Goal: Transaction & Acquisition: Purchase product/service

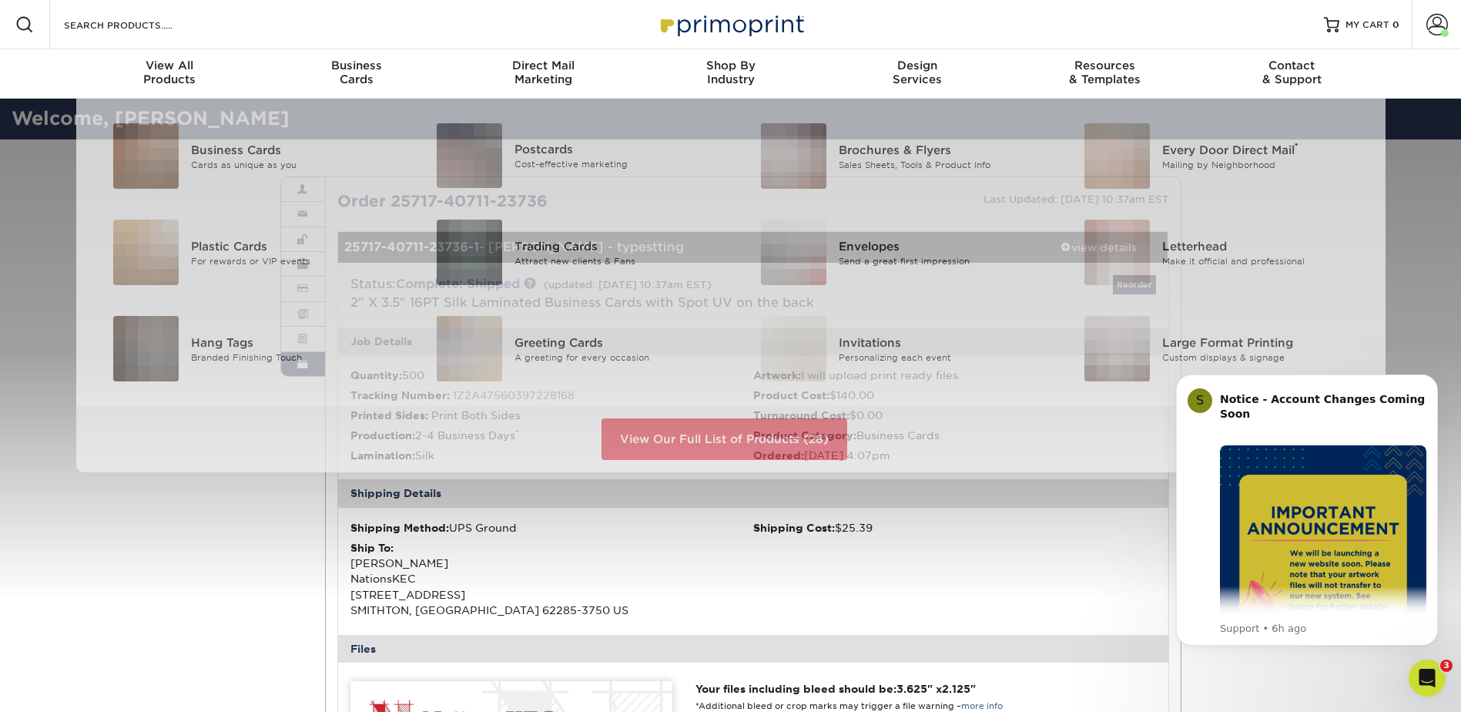
scroll to position [2, 0]
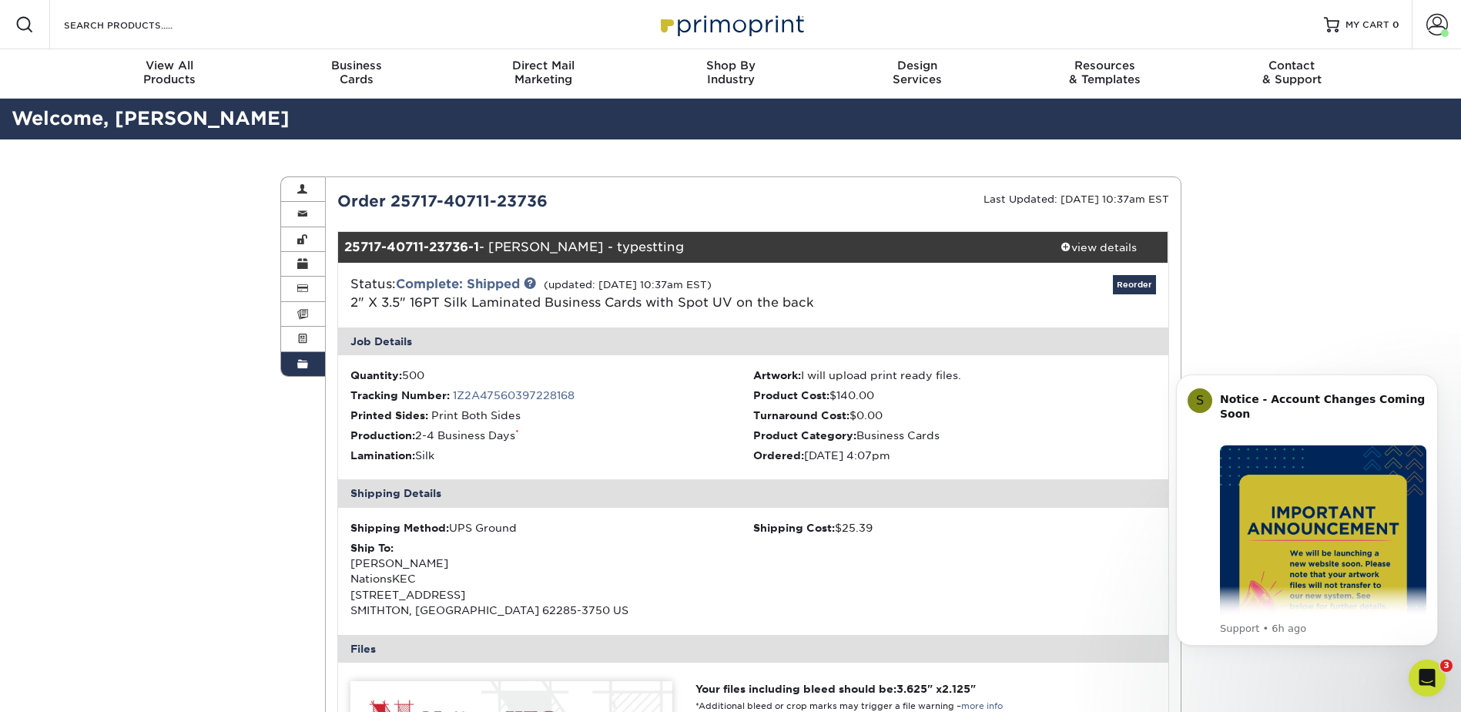
click at [1117, 284] on link "Reorder" at bounding box center [1134, 284] width 43 height 19
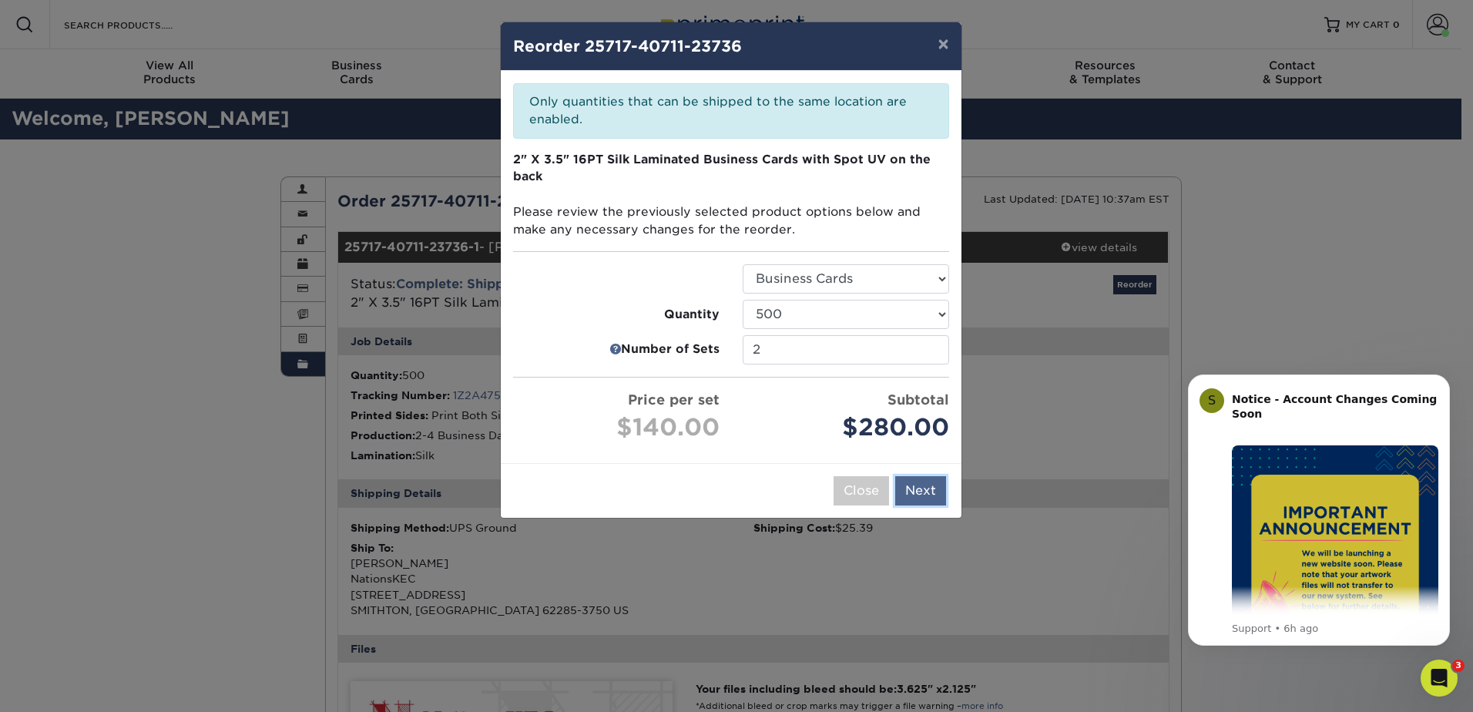
click at [924, 487] on button "Next" at bounding box center [920, 490] width 51 height 29
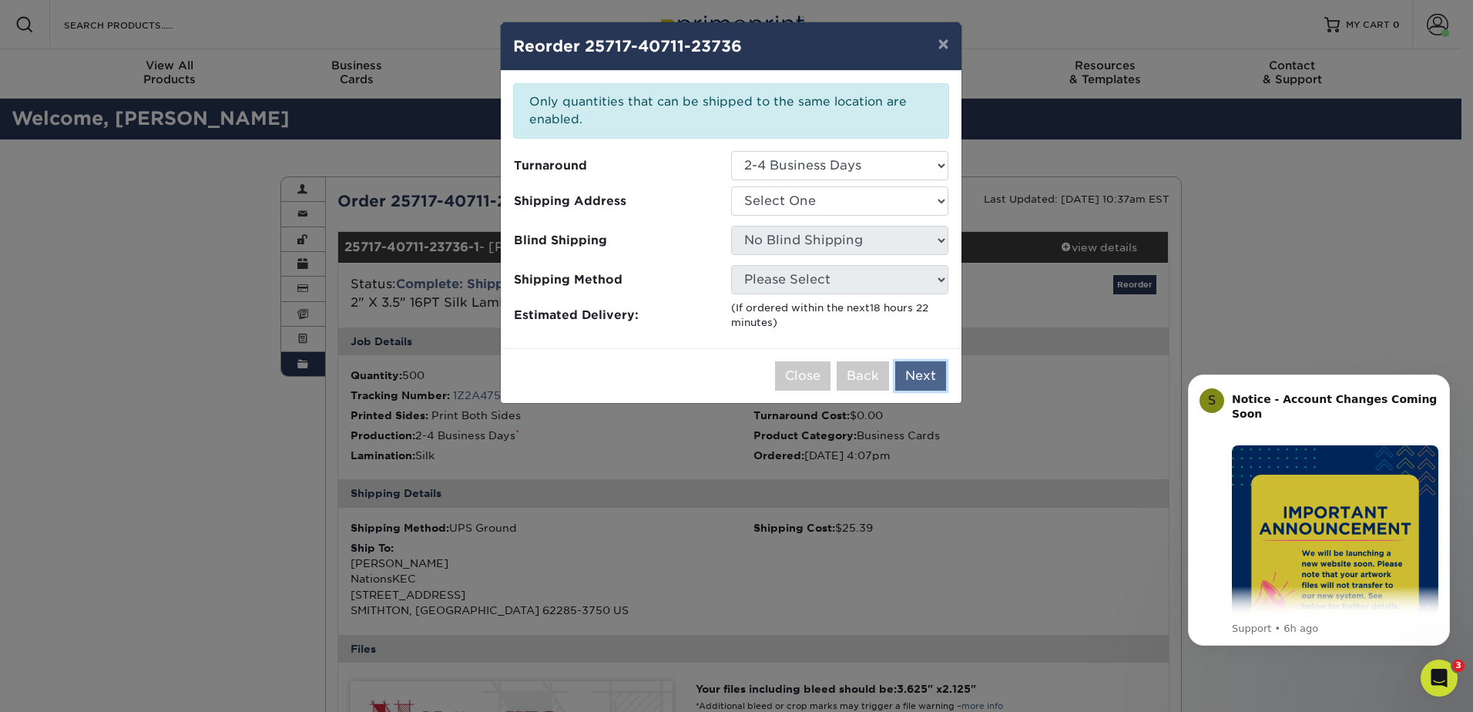
click at [918, 377] on button "Next" at bounding box center [920, 375] width 51 height 29
click at [881, 200] on select "Select One Nations KEC NationsKEC NationsKEC" at bounding box center [839, 200] width 217 height 29
select select "284136"
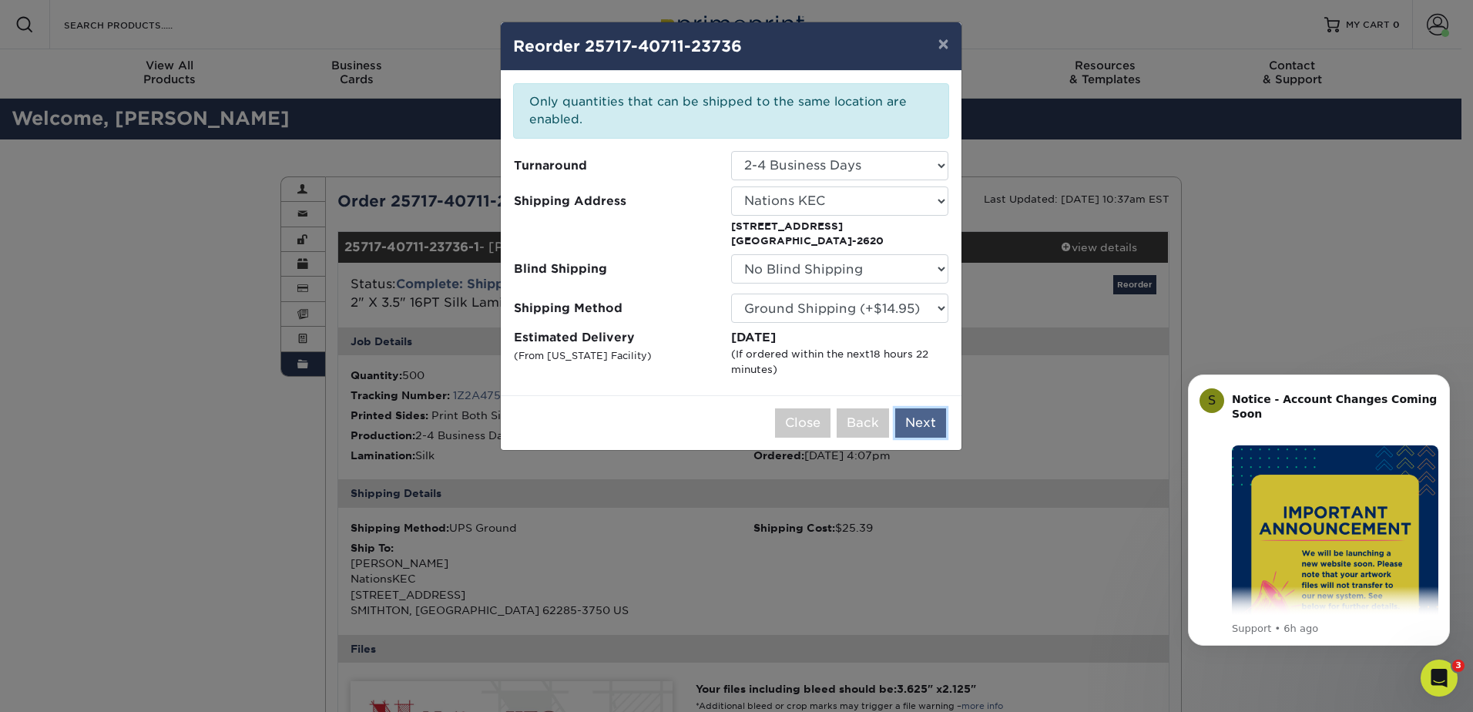
click at [928, 427] on button "Next" at bounding box center [920, 422] width 51 height 29
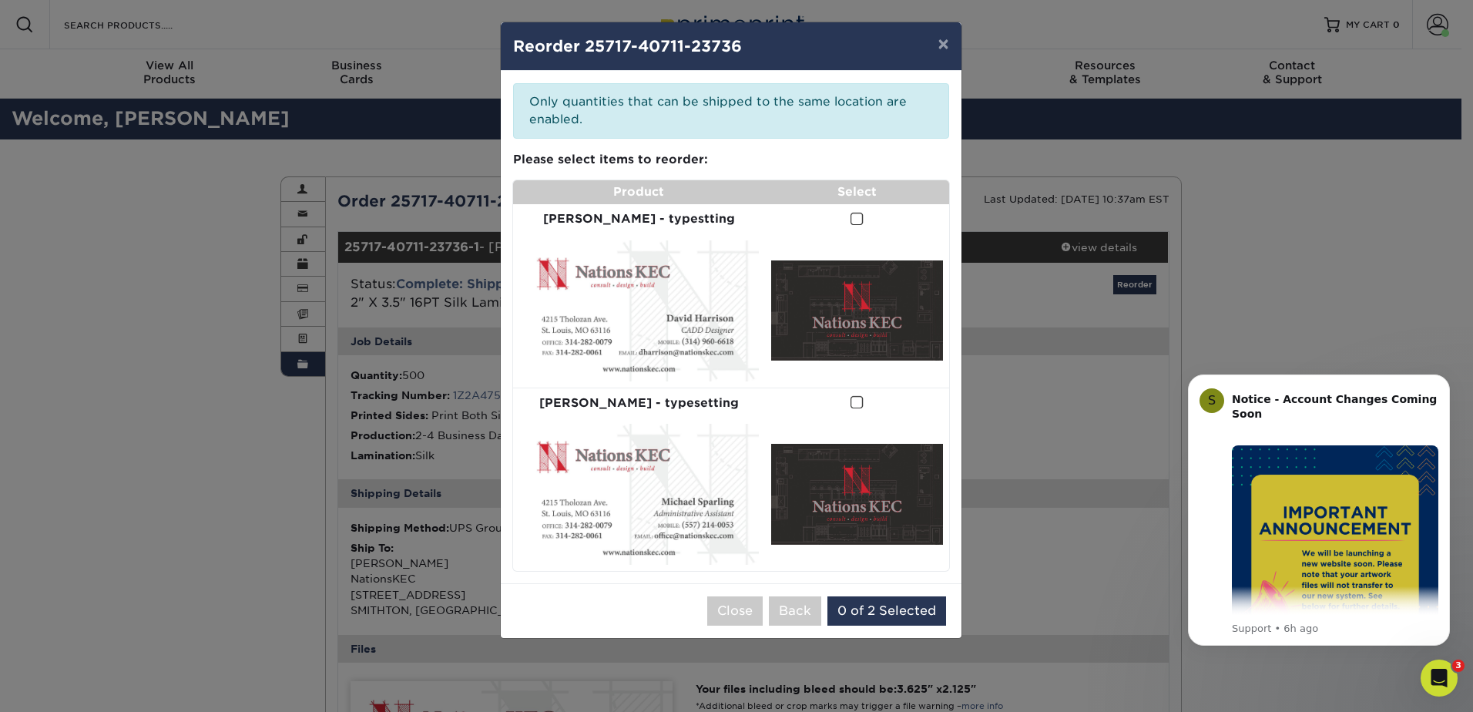
click at [850, 226] on span at bounding box center [856, 219] width 13 height 15
click at [0, 0] on input "checkbox" at bounding box center [0, 0] width 0 height 0
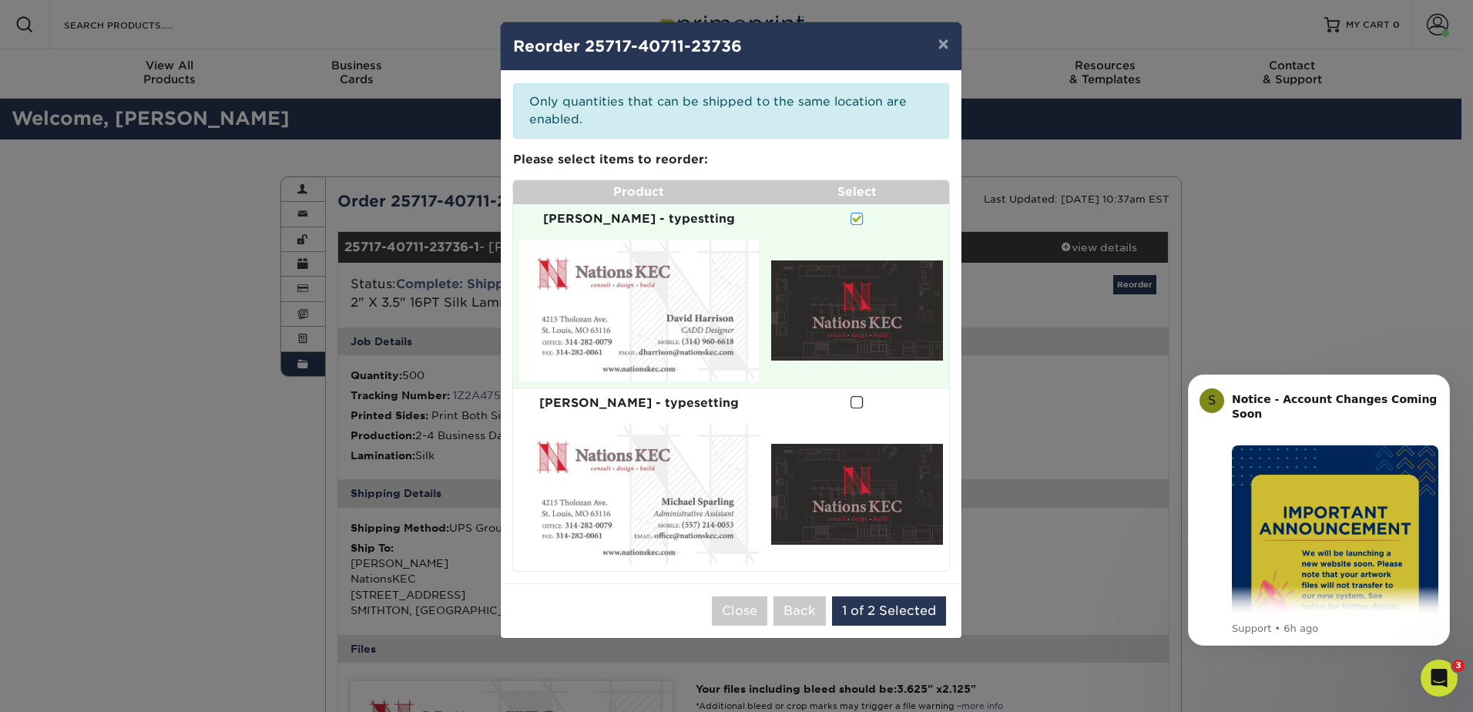
click at [850, 219] on span at bounding box center [856, 219] width 13 height 15
click at [0, 0] on input "checkbox" at bounding box center [0, 0] width 0 height 0
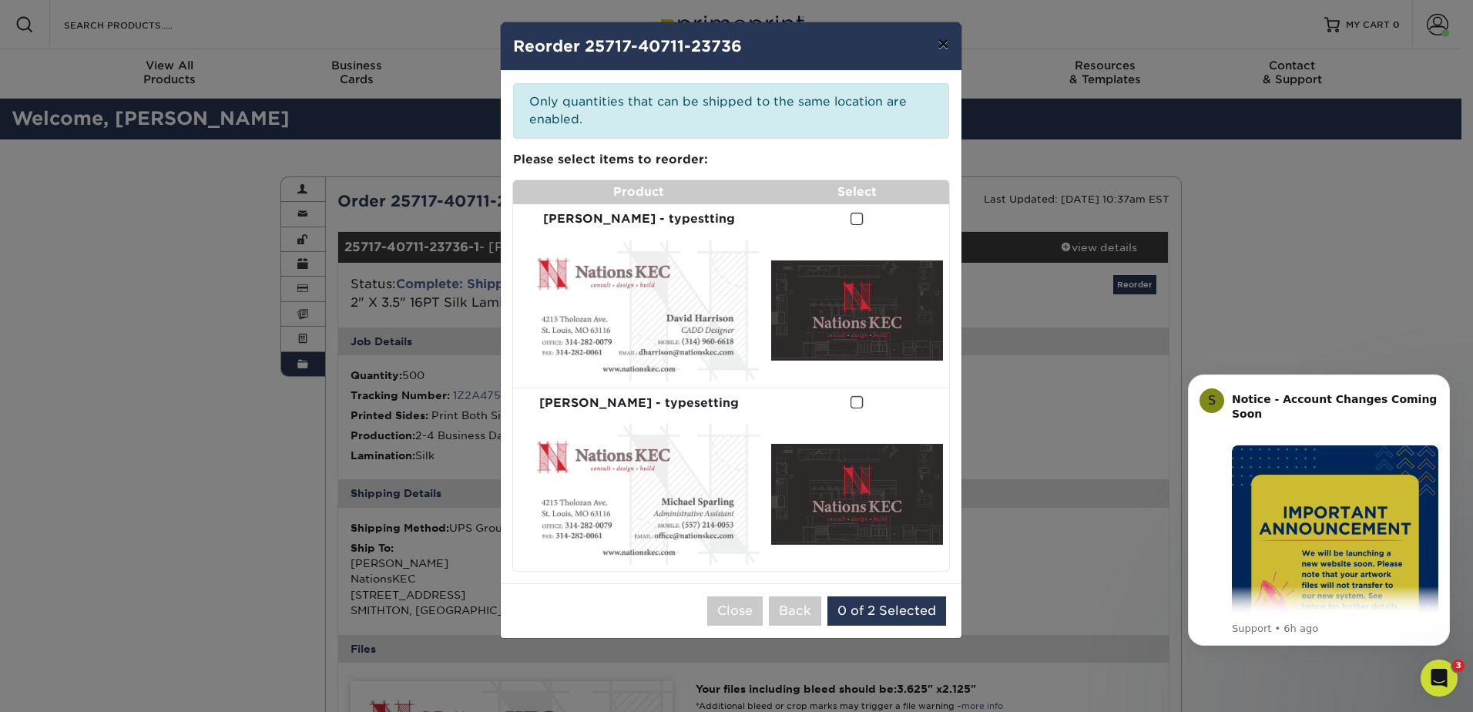
click at [944, 42] on button "×" at bounding box center [942, 43] width 35 height 43
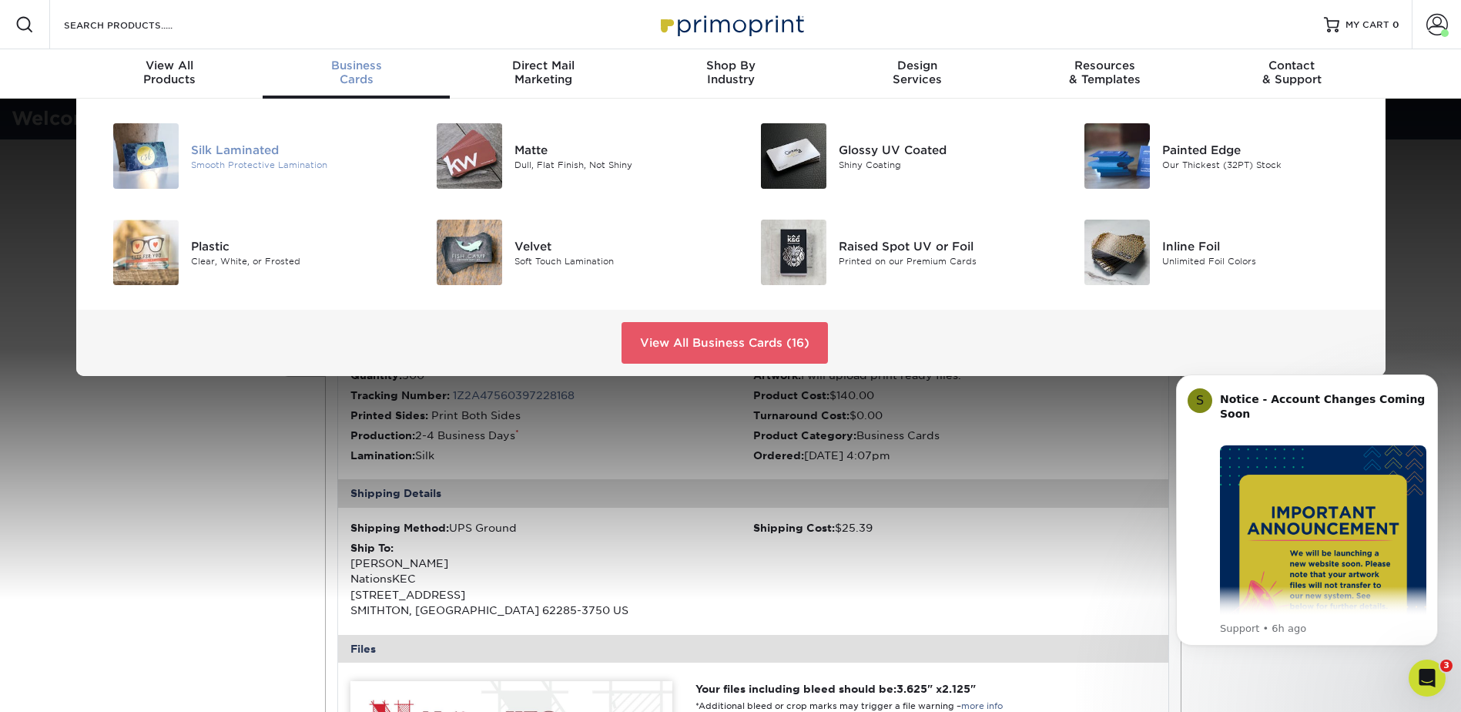
click at [256, 152] on div "Silk Laminated" at bounding box center [293, 149] width 204 height 17
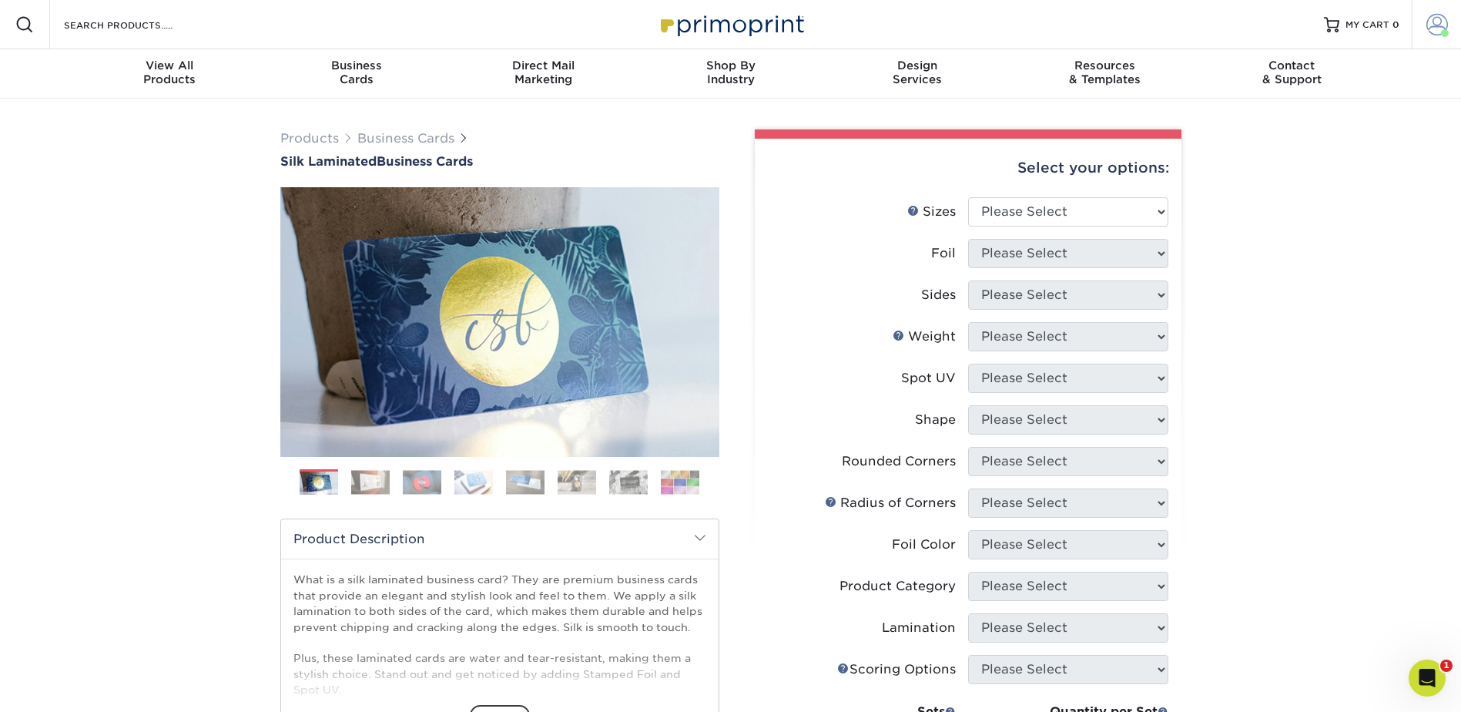
click at [1436, 20] on span at bounding box center [1437, 25] width 22 height 22
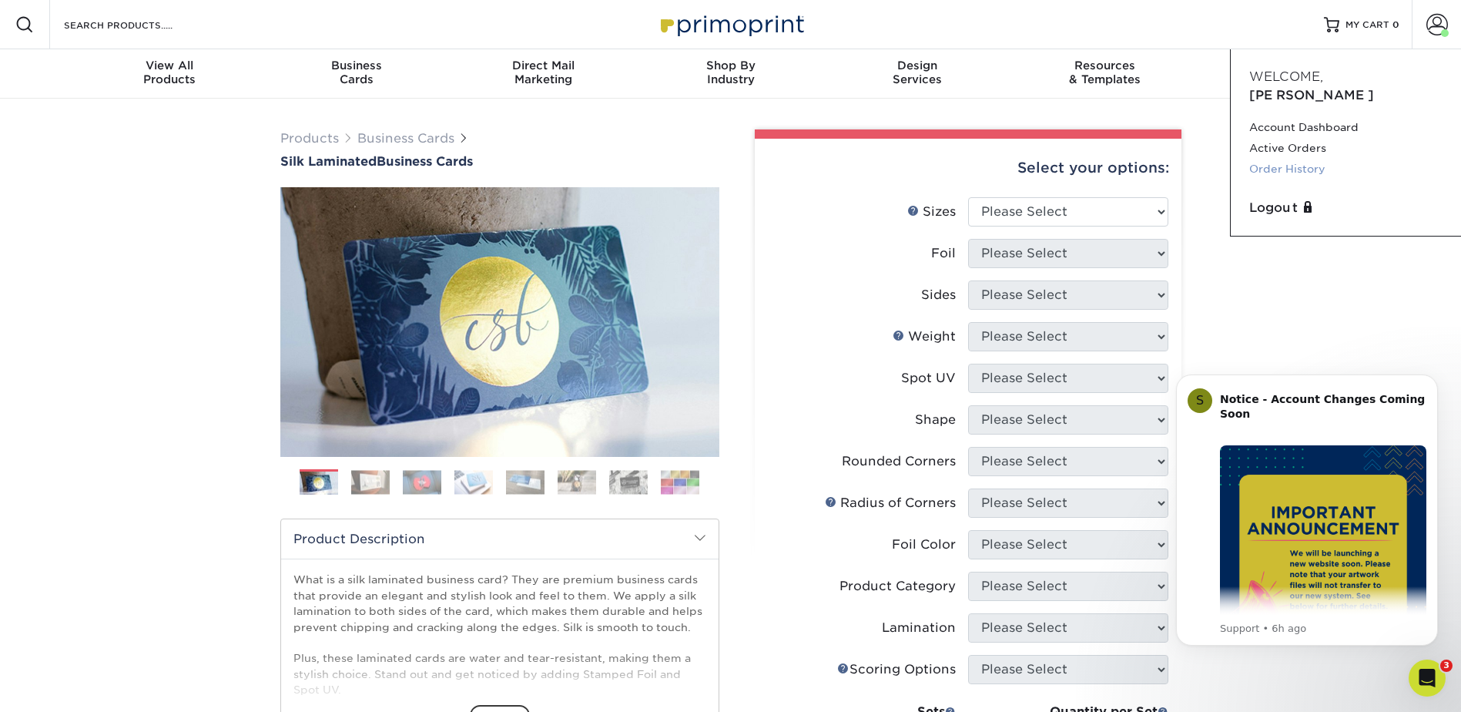
click at [1268, 159] on link "Order History" at bounding box center [1345, 169] width 193 height 21
